Goal: Information Seeking & Learning: Find specific page/section

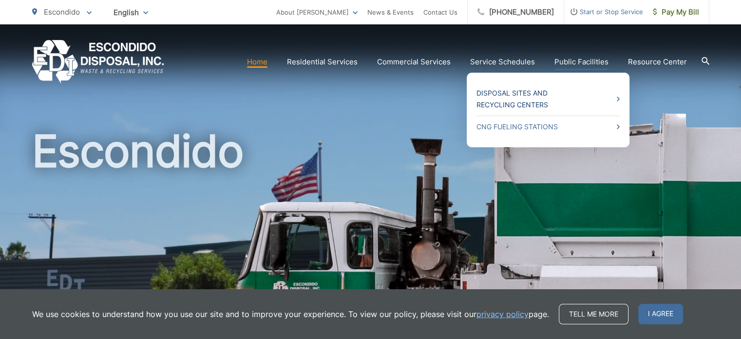
click at [553, 98] on link "Disposal Sites and Recycling Centers" at bounding box center [548, 98] width 143 height 23
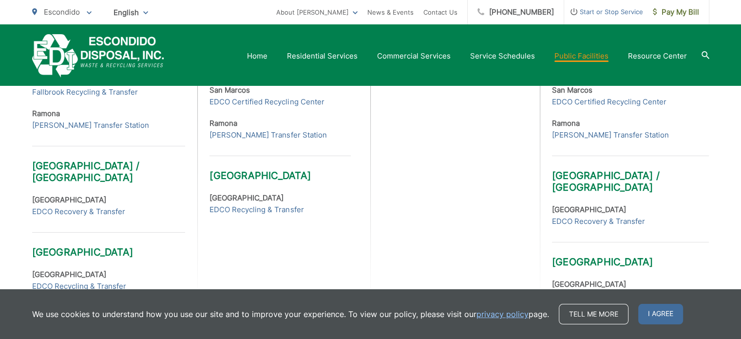
scroll to position [497, 0]
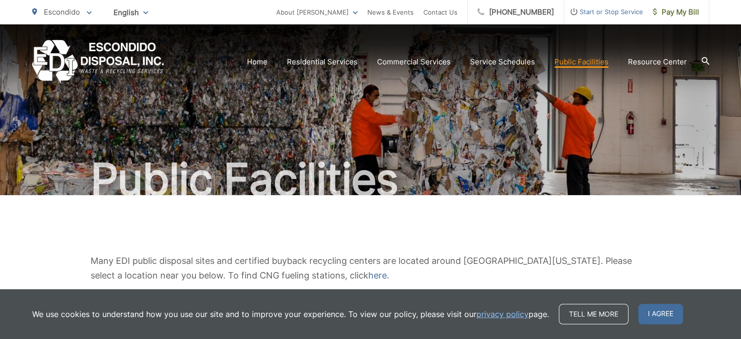
scroll to position [0, 0]
click at [640, 310] on span "I agree" at bounding box center [660, 314] width 45 height 20
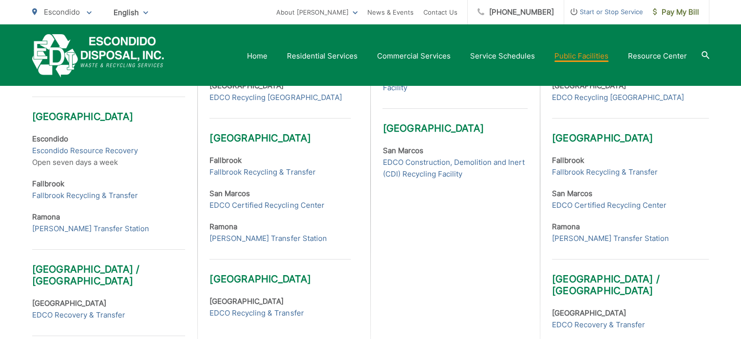
scroll to position [393, 0]
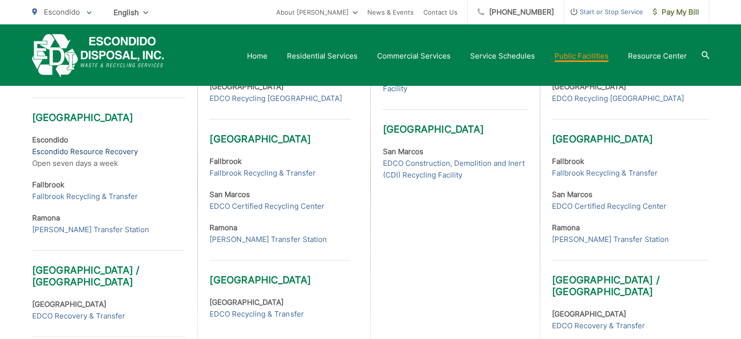
click at [117, 152] on link "Escondido Resource Recovery" at bounding box center [85, 152] width 106 height 12
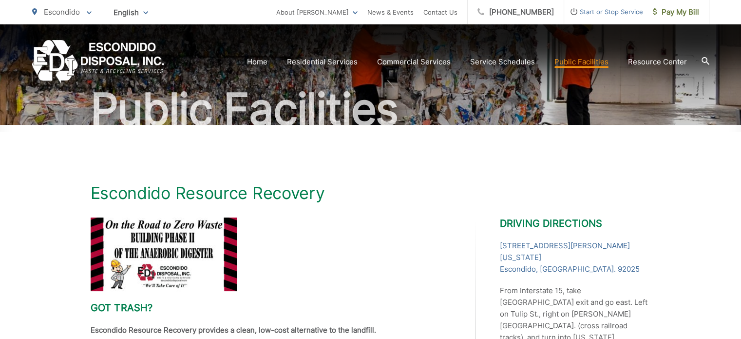
scroll to position [68, 0]
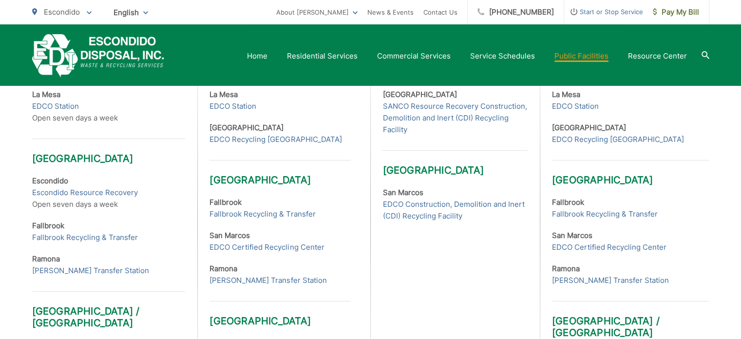
scroll to position [335, 0]
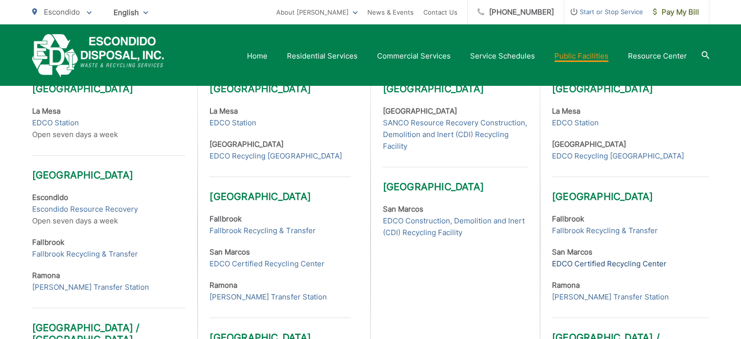
click at [618, 265] on link "EDCO Certified Recycling Center" at bounding box center [609, 264] width 115 height 12
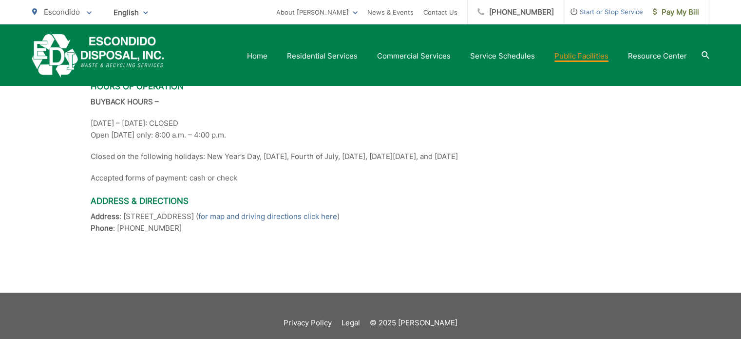
scroll to position [559, 0]
